Goal: Task Accomplishment & Management: Complete application form

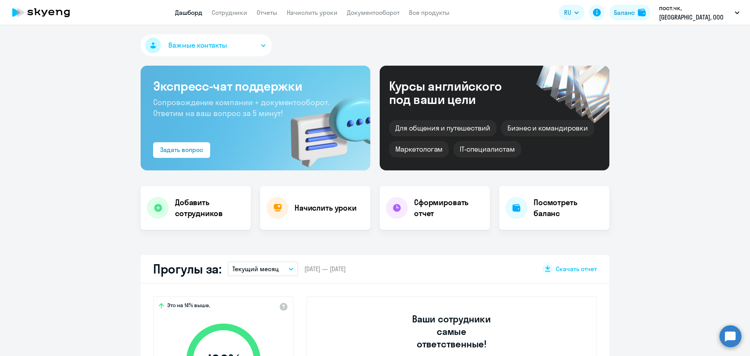
select select "30"
click at [315, 39] on div "Важные контакты" at bounding box center [375, 46] width 469 height 25
click at [317, 39] on div "Важные контакты" at bounding box center [375, 46] width 469 height 25
click at [235, 11] on link "Сотрудники" at bounding box center [230, 13] width 36 height 8
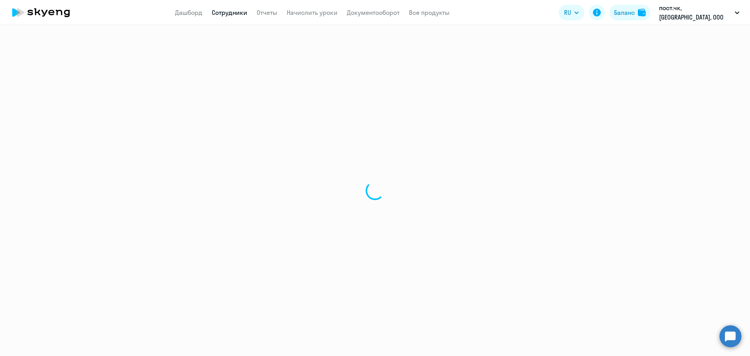
select select "30"
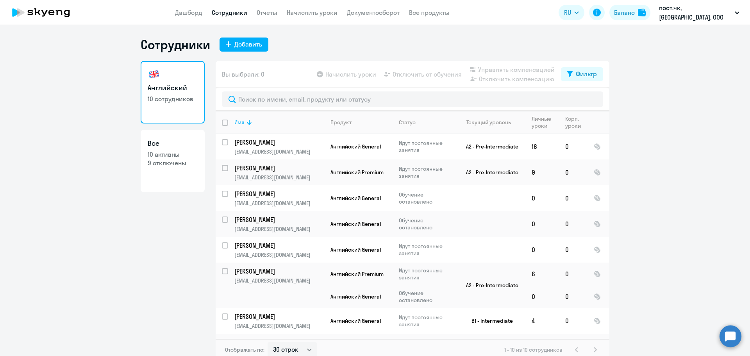
scroll to position [5, 0]
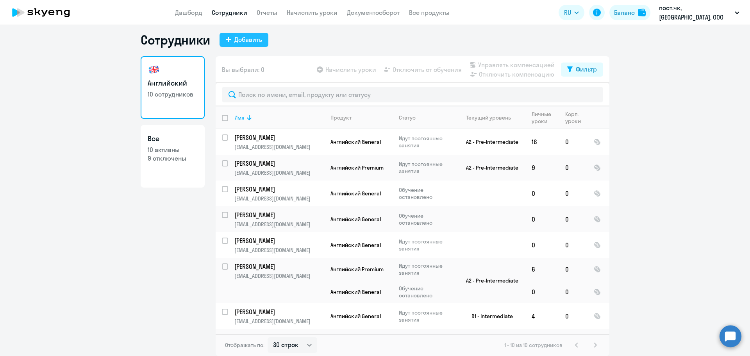
click at [252, 41] on div "Добавить" at bounding box center [248, 39] width 28 height 9
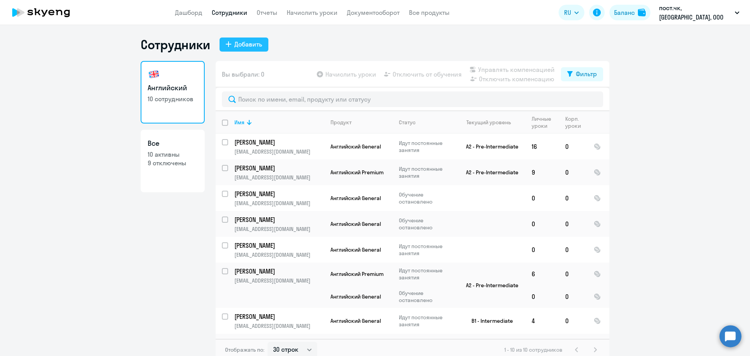
select select "english_adult_not_native_speaker"
select select "3"
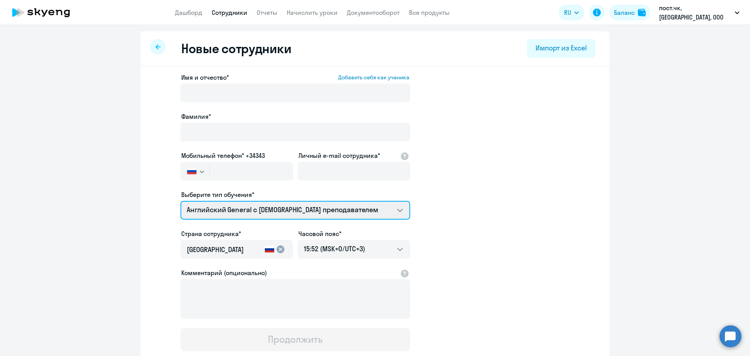
click at [351, 207] on select "Английский General с [DEMOGRAPHIC_DATA] преподавателем Английский General с [DE…" at bounding box center [295, 210] width 230 height 19
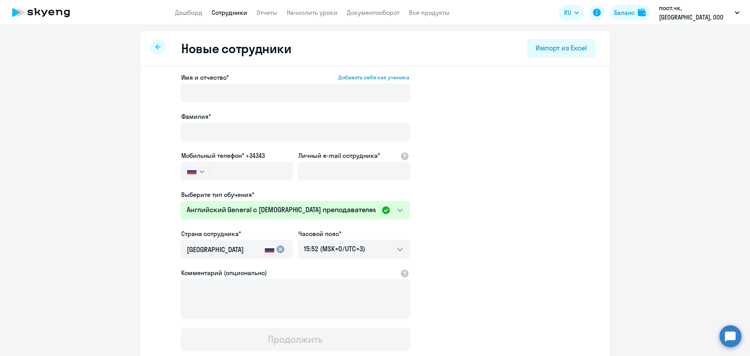
click at [524, 85] on app-new-student-form "Имя и отчество* Добавить себя как ученика [PERSON_NAME]* Мобильный телефон* +34…" at bounding box center [375, 212] width 444 height 279
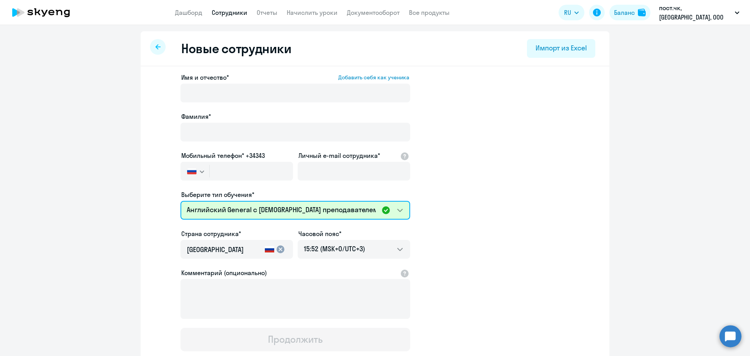
click at [286, 206] on select "Английский General с [DEMOGRAPHIC_DATA] преподавателем Английский General с [DE…" at bounding box center [295, 210] width 230 height 19
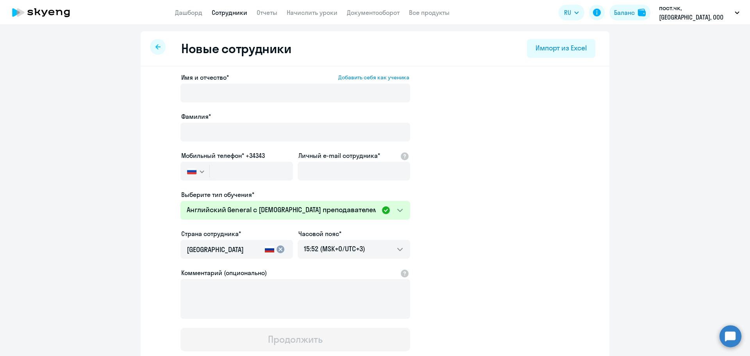
click at [483, 197] on app-new-student-form "Имя и отчество* Добавить себя как ученика [PERSON_NAME]* Мобильный телефон* +34…" at bounding box center [375, 212] width 444 height 279
